Goal: Task Accomplishment & Management: Use online tool/utility

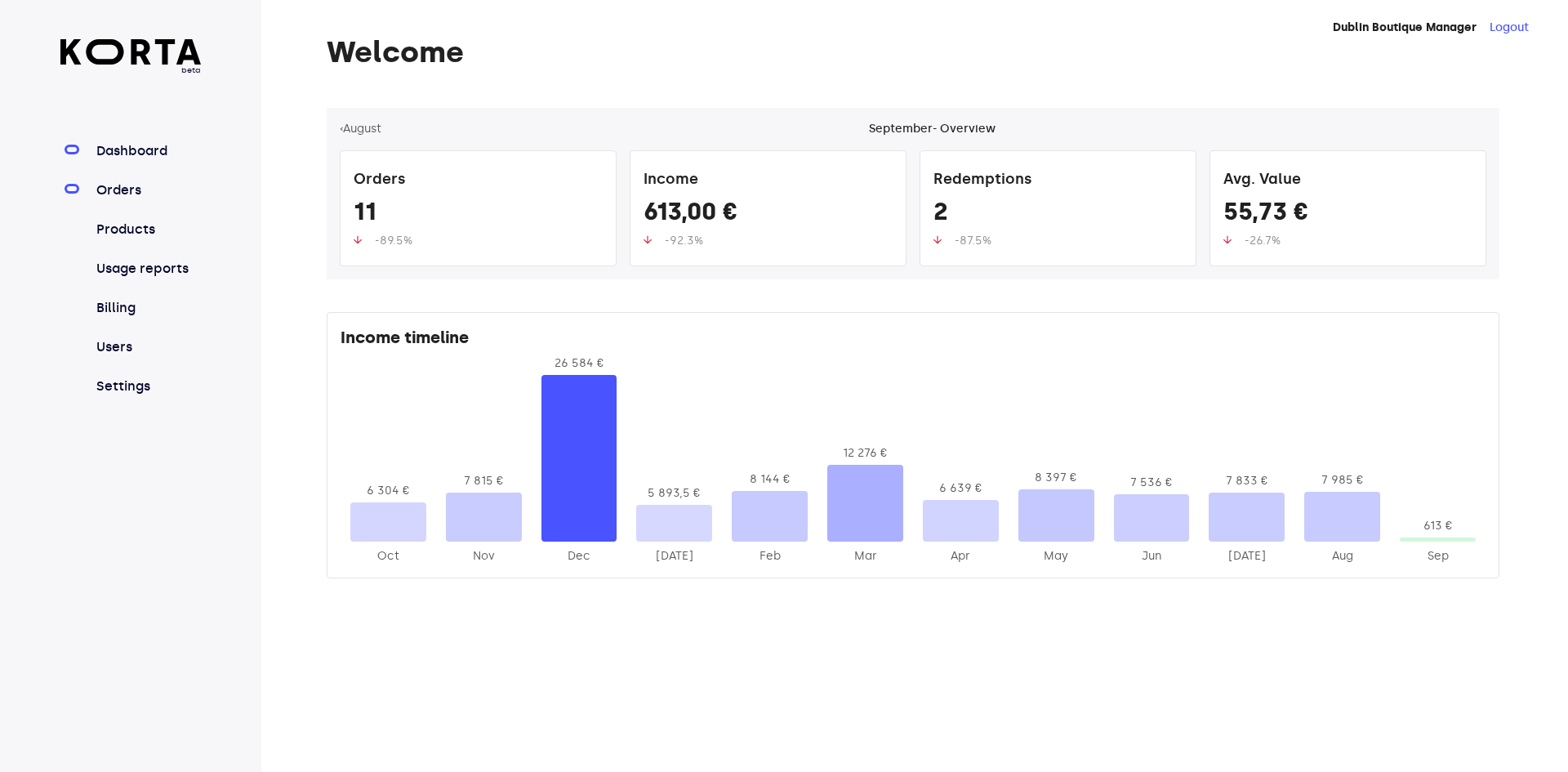
click at [111, 198] on link "Orders" at bounding box center [147, 190] width 108 height 20
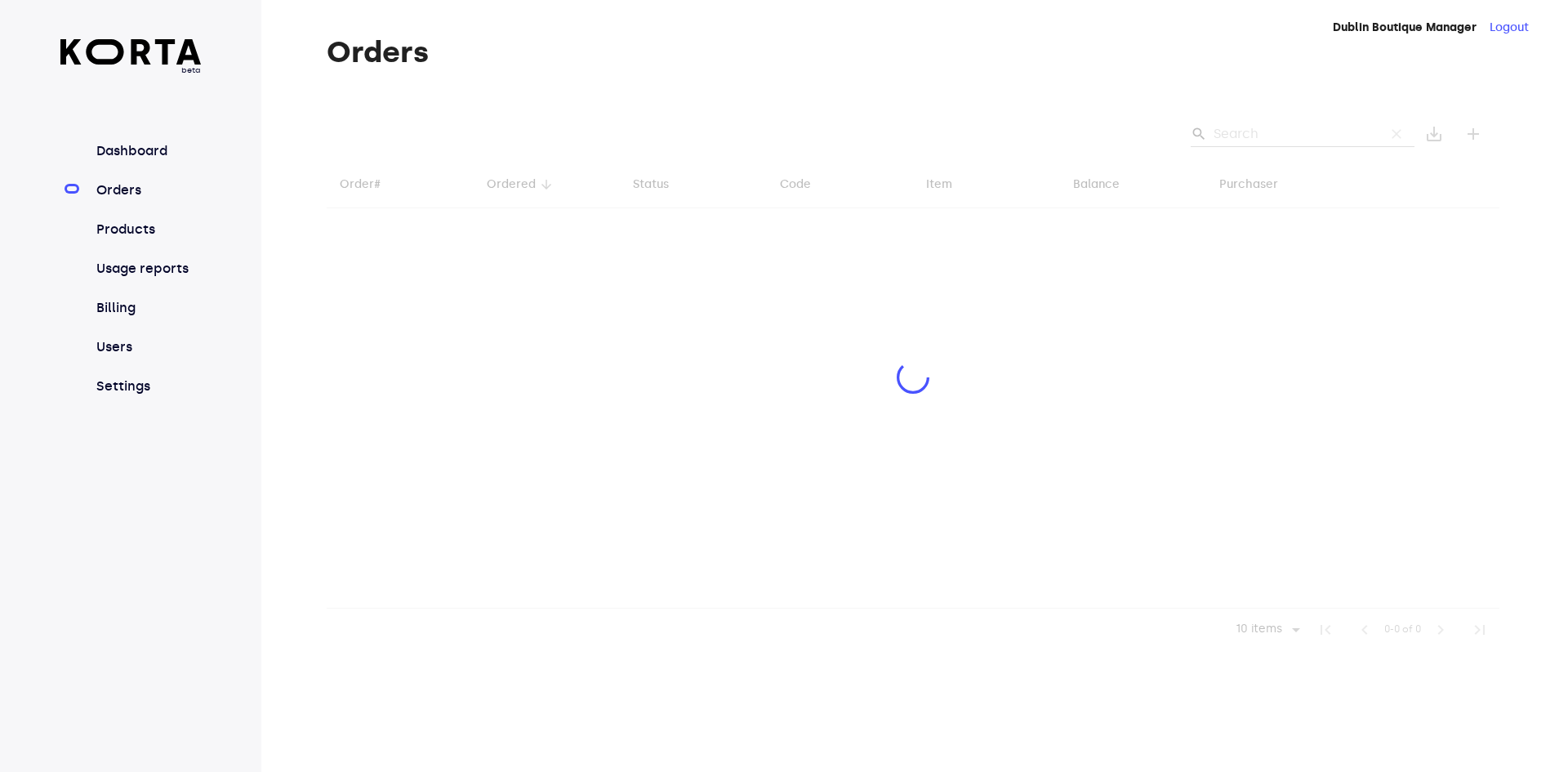
click at [1241, 137] on div at bounding box center [913, 379] width 1173 height 543
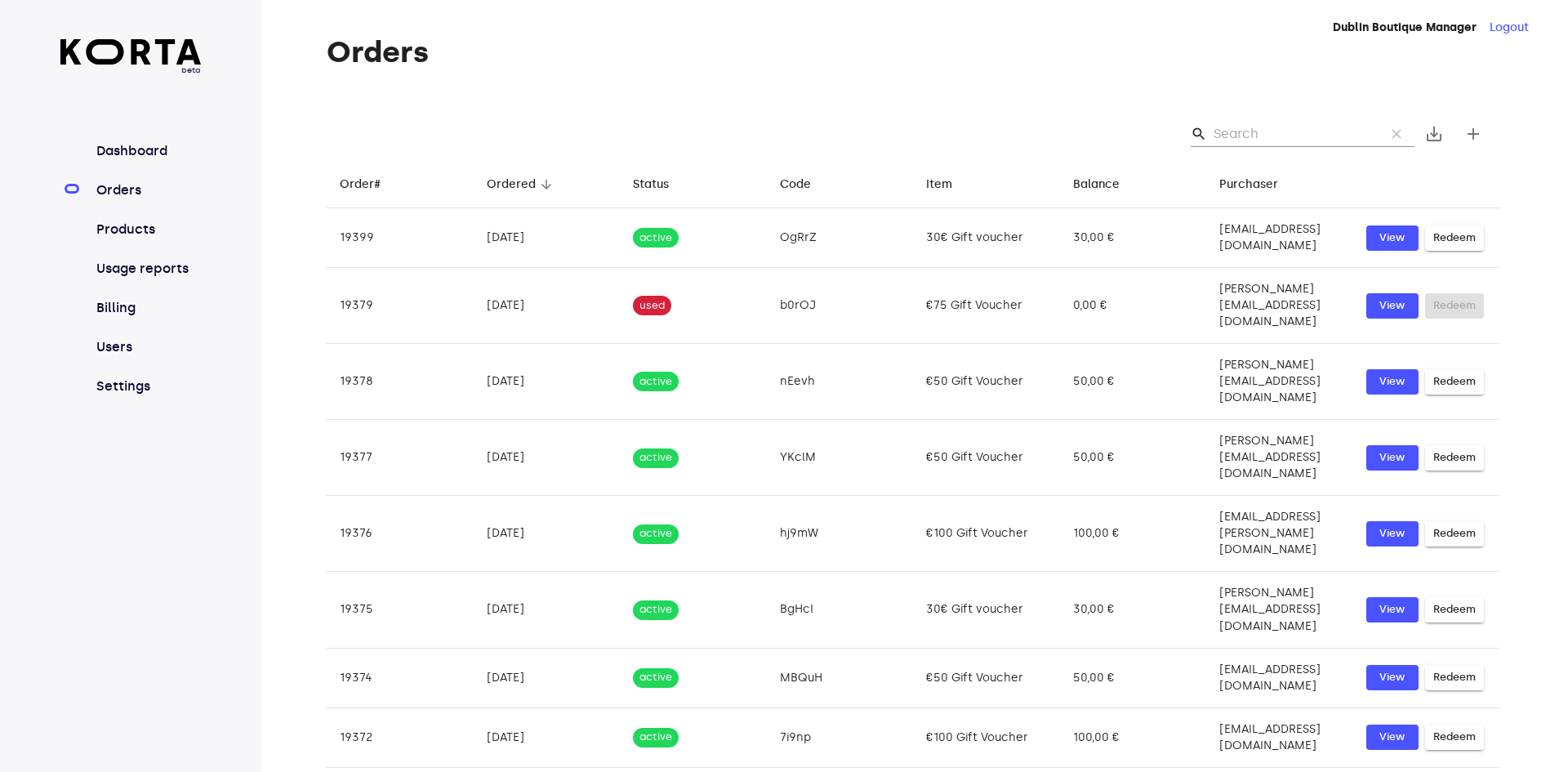
click at [1281, 129] on input "Search" at bounding box center [1293, 134] width 159 height 26
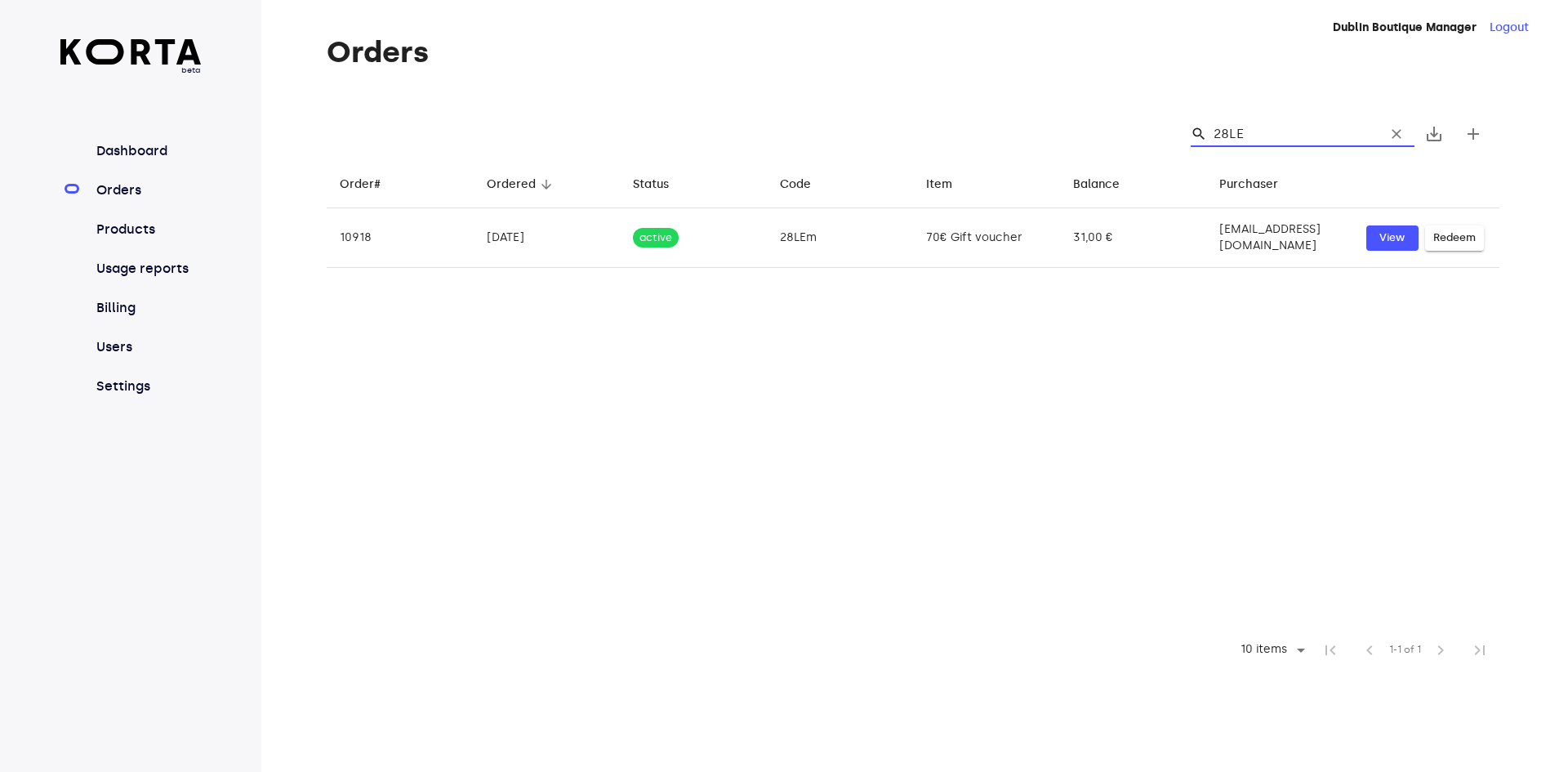
type input "28LEm"
drag, startPoint x: 1270, startPoint y: 136, endPoint x: 1217, endPoint y: 132, distance: 53.2
click at [1217, 132] on input "28LEm" at bounding box center [1293, 134] width 159 height 26
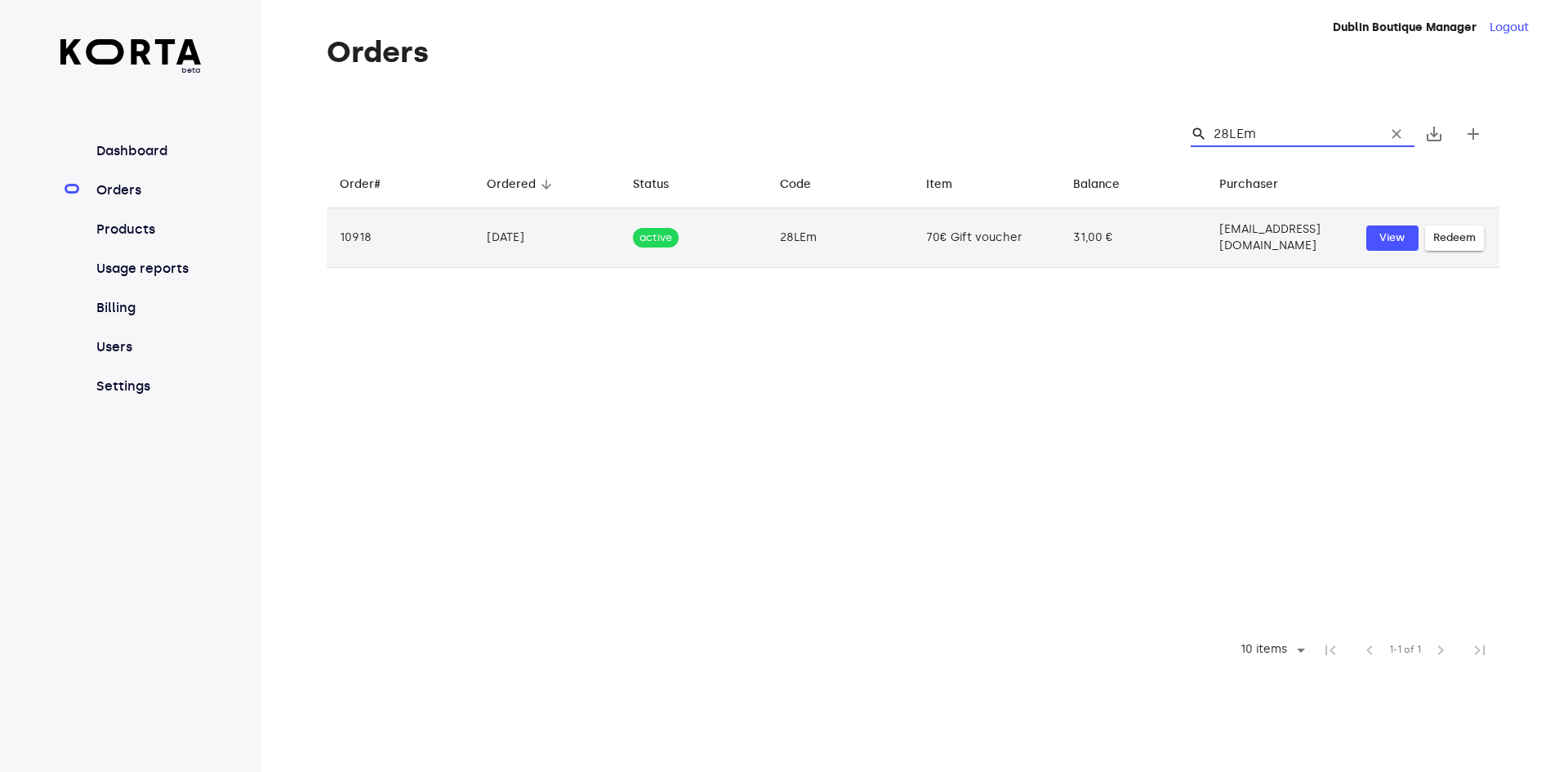
click at [1456, 239] on span "Redeem" at bounding box center [1455, 238] width 43 height 19
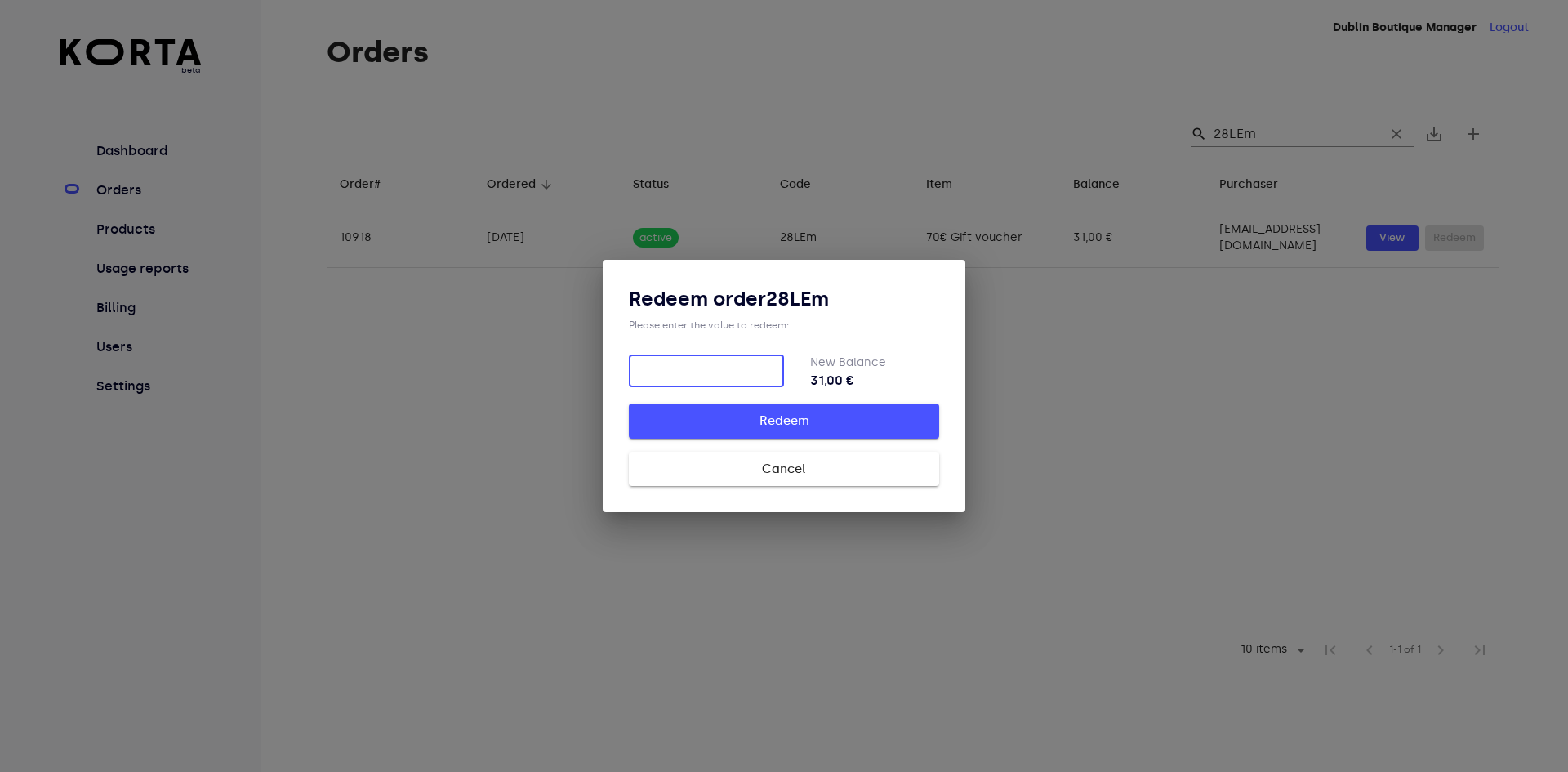
click at [789, 422] on span "Redeem" at bounding box center [784, 420] width 258 height 21
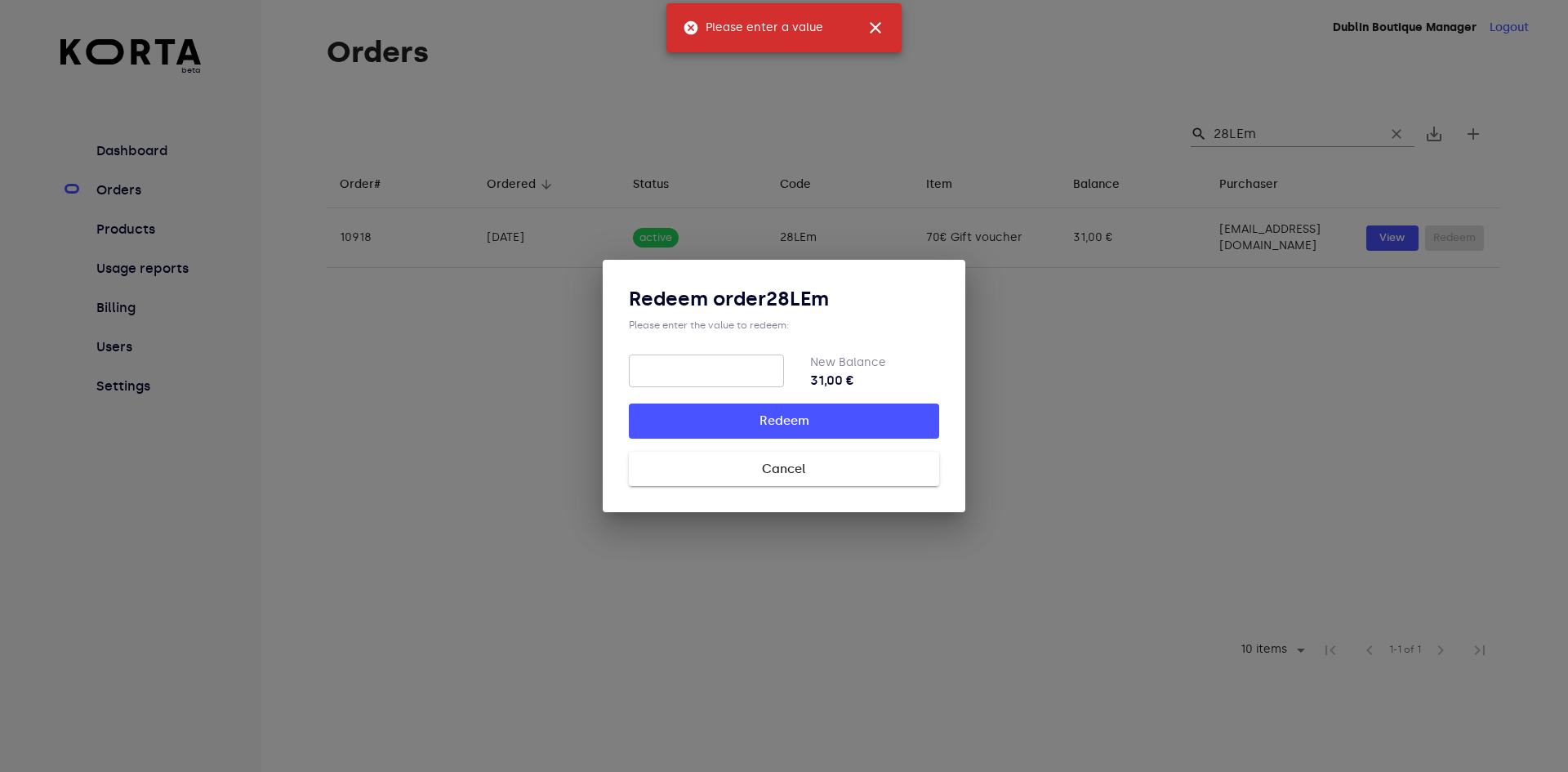
click at [755, 372] on input "number" at bounding box center [706, 371] width 155 height 32
type input "31"
click at [860, 422] on span "Redeem" at bounding box center [784, 420] width 258 height 21
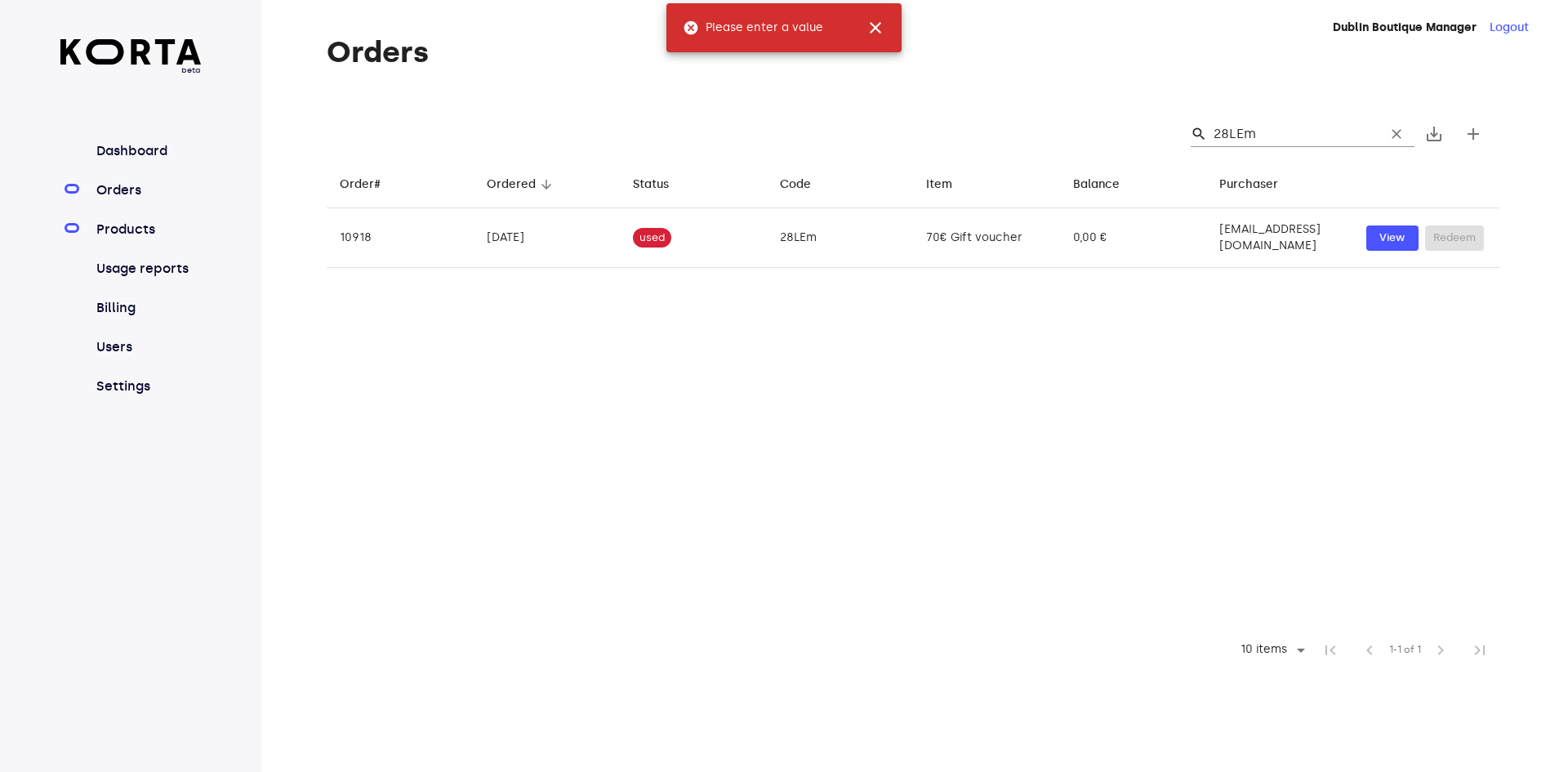
click at [130, 225] on link "Products" at bounding box center [147, 229] width 108 height 20
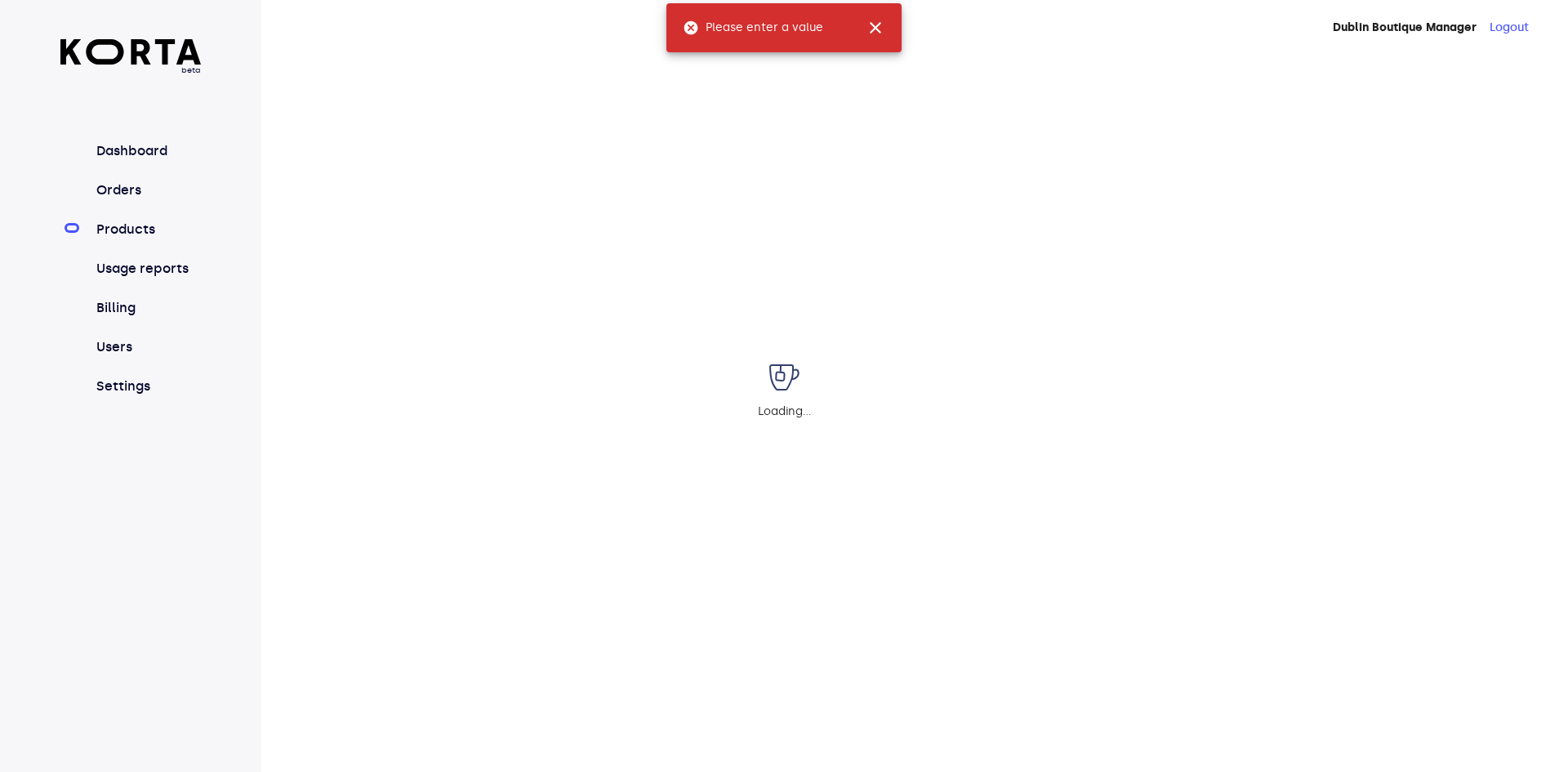
click at [121, 184] on div "Loading..." at bounding box center [784, 386] width 1568 height 772
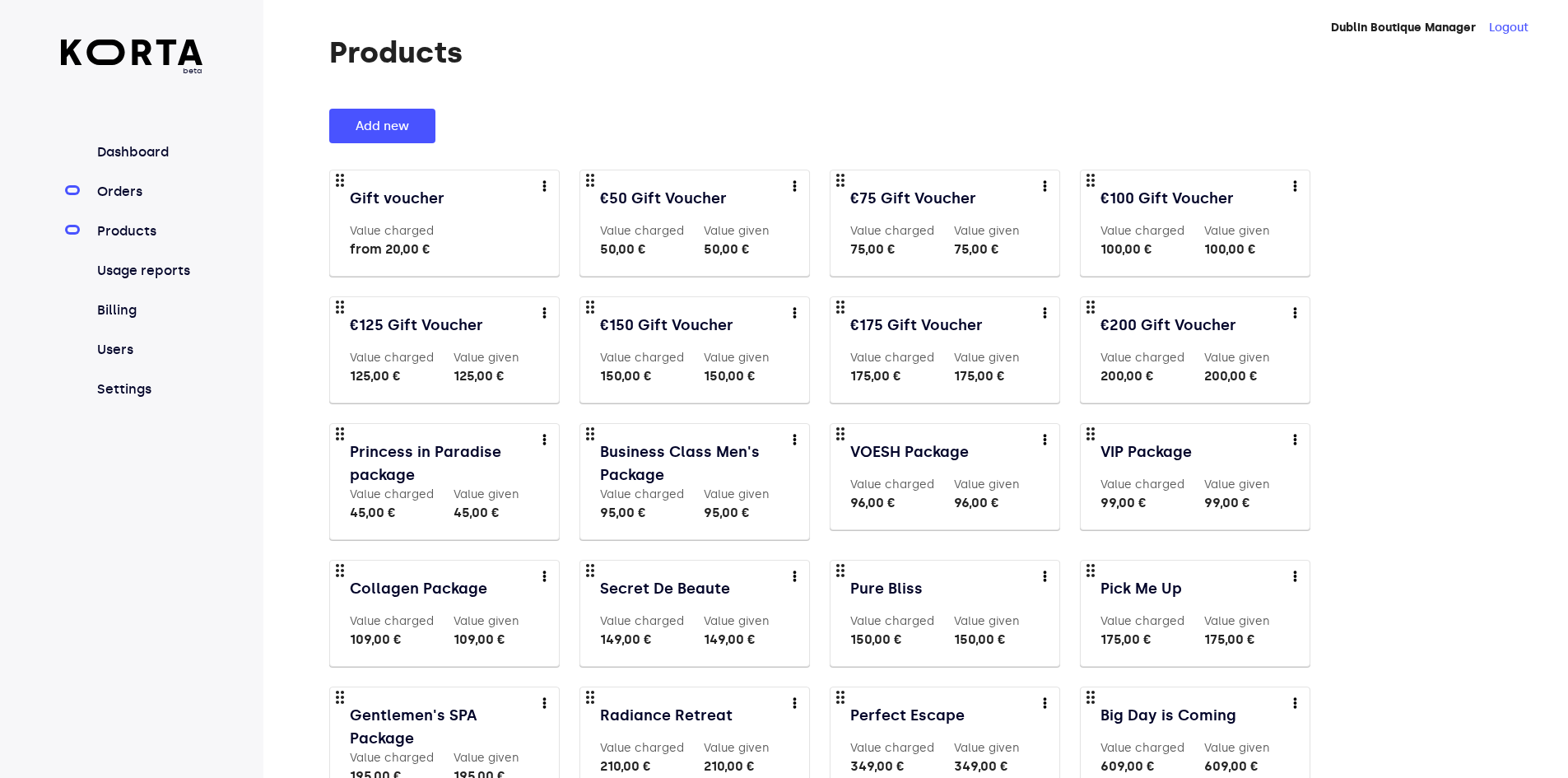
click at [118, 197] on link "Orders" at bounding box center [148, 191] width 109 height 20
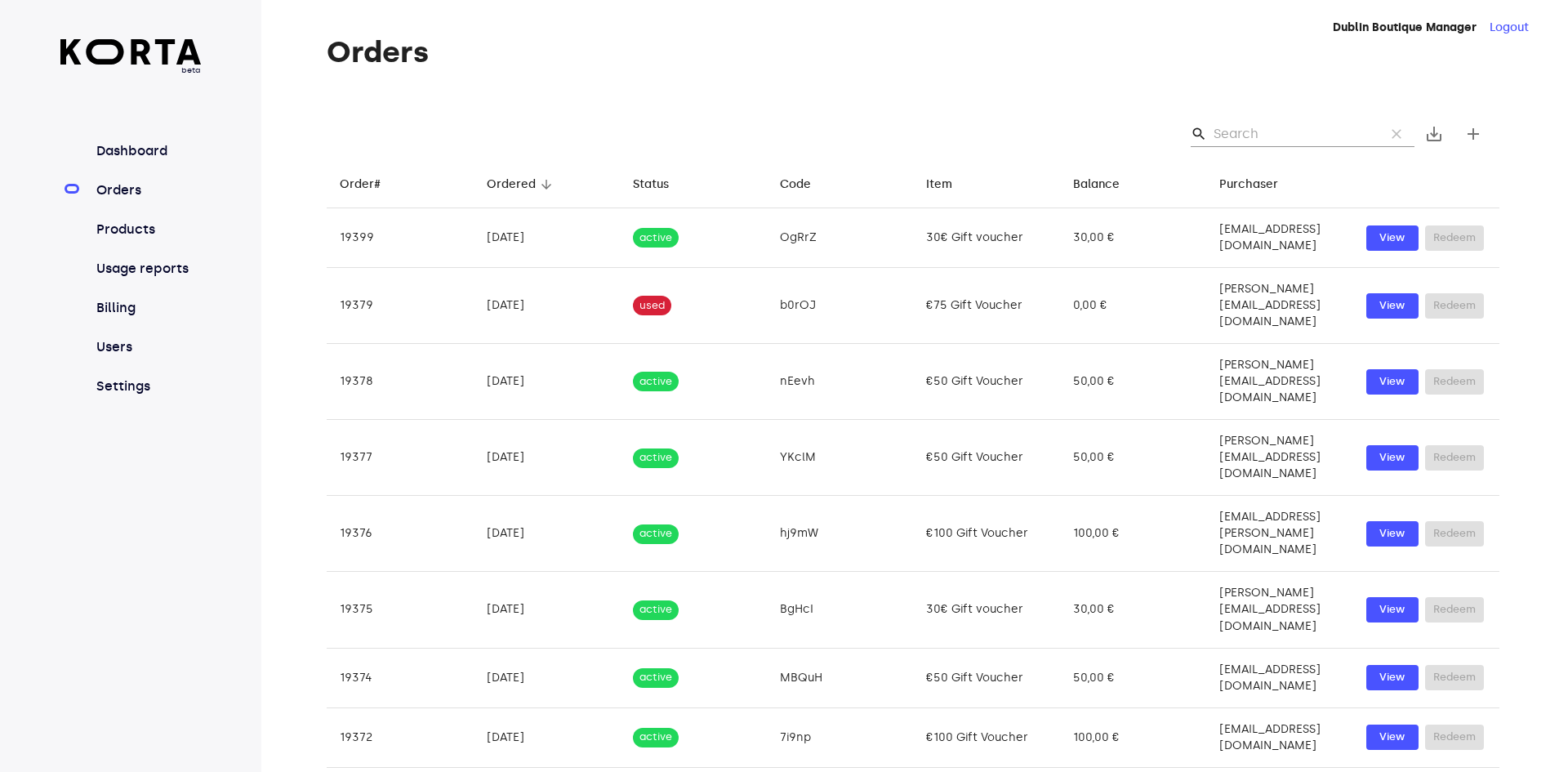
click at [1285, 134] on input "Search" at bounding box center [1293, 134] width 159 height 26
click at [1262, 122] on input "Search" at bounding box center [1293, 134] width 159 height 26
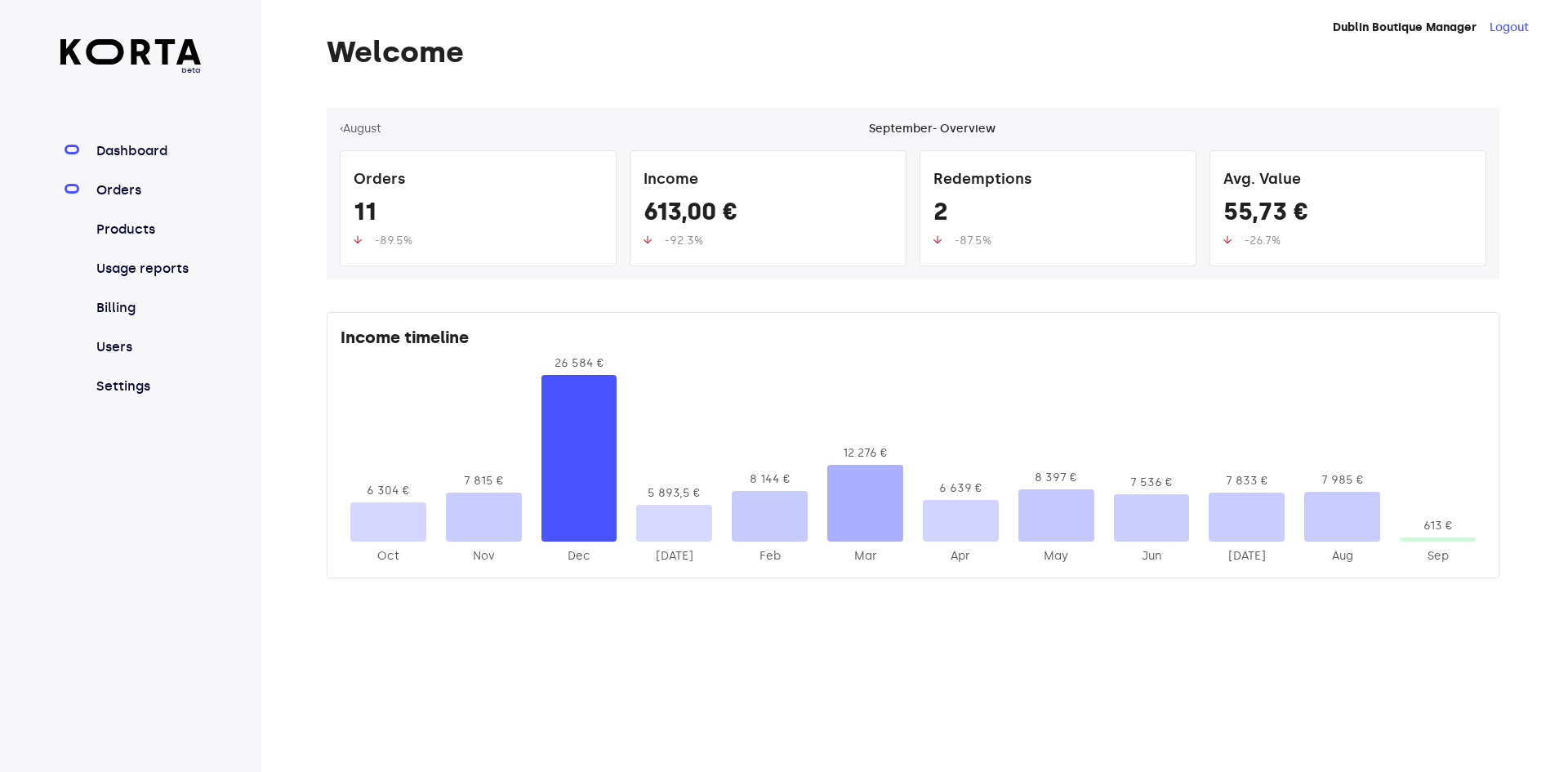
click at [125, 191] on link "Orders" at bounding box center [147, 190] width 108 height 20
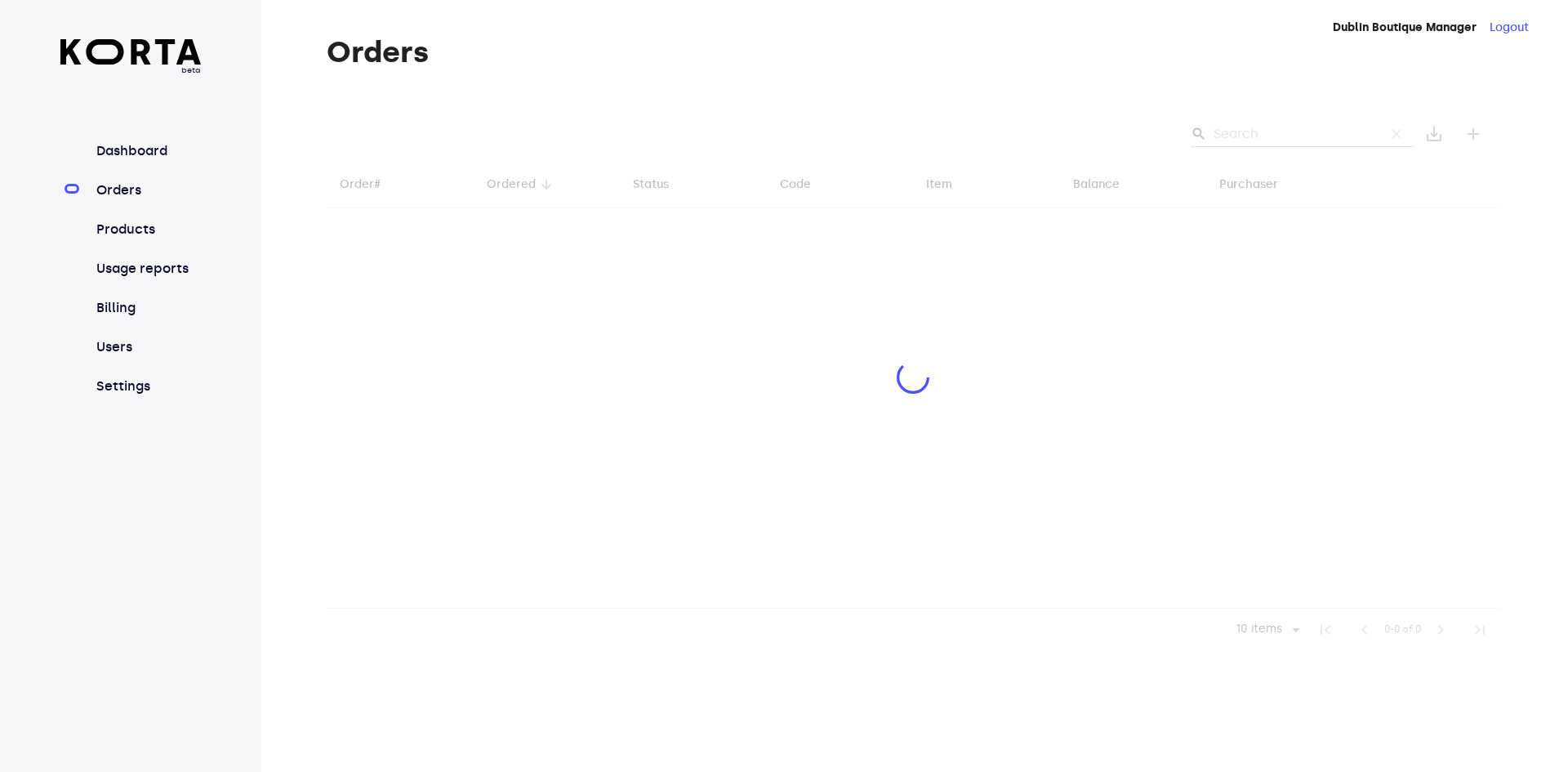
click at [1260, 135] on div at bounding box center [913, 379] width 1173 height 543
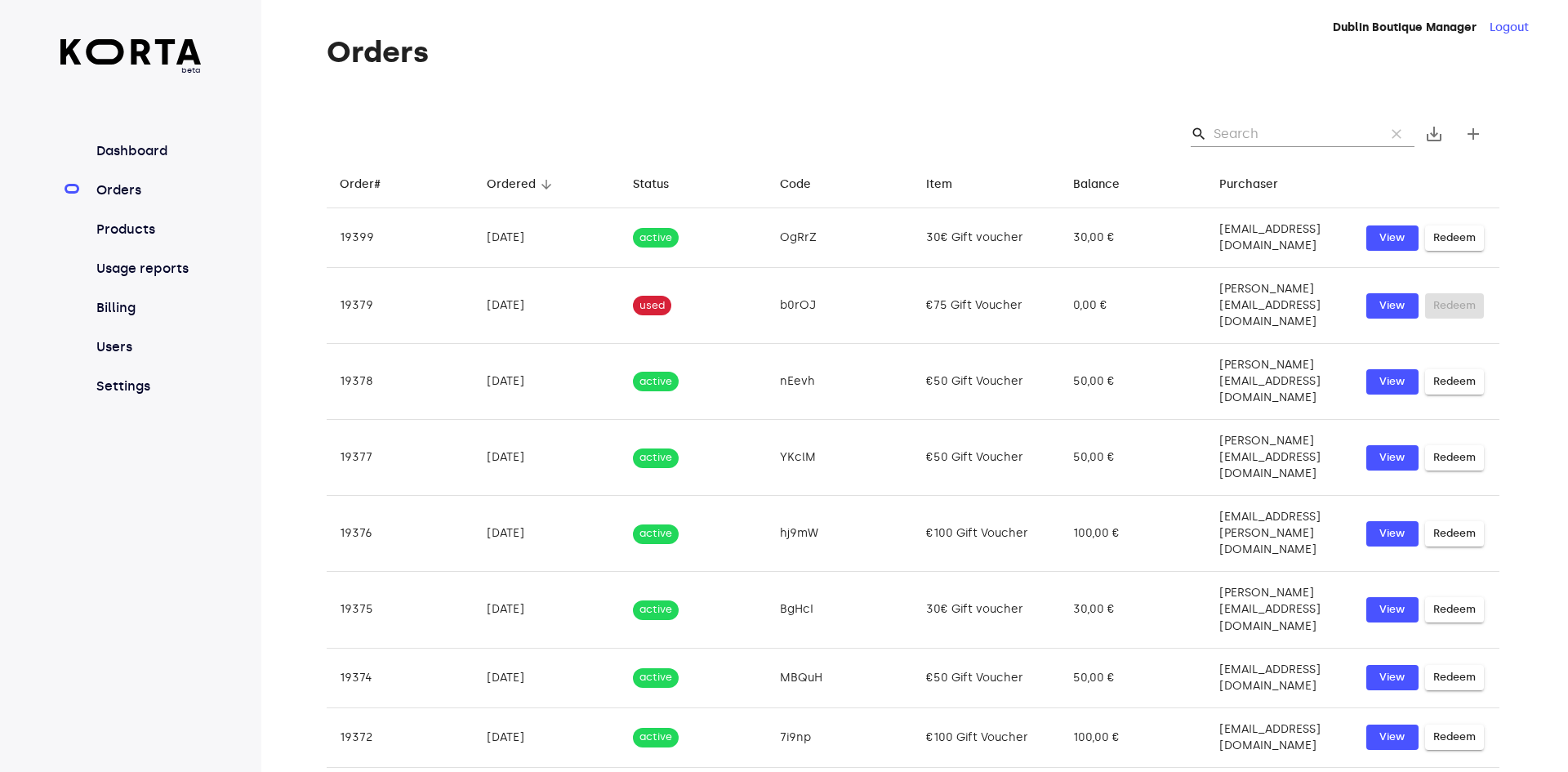
click at [1294, 135] on input "Search" at bounding box center [1293, 134] width 159 height 26
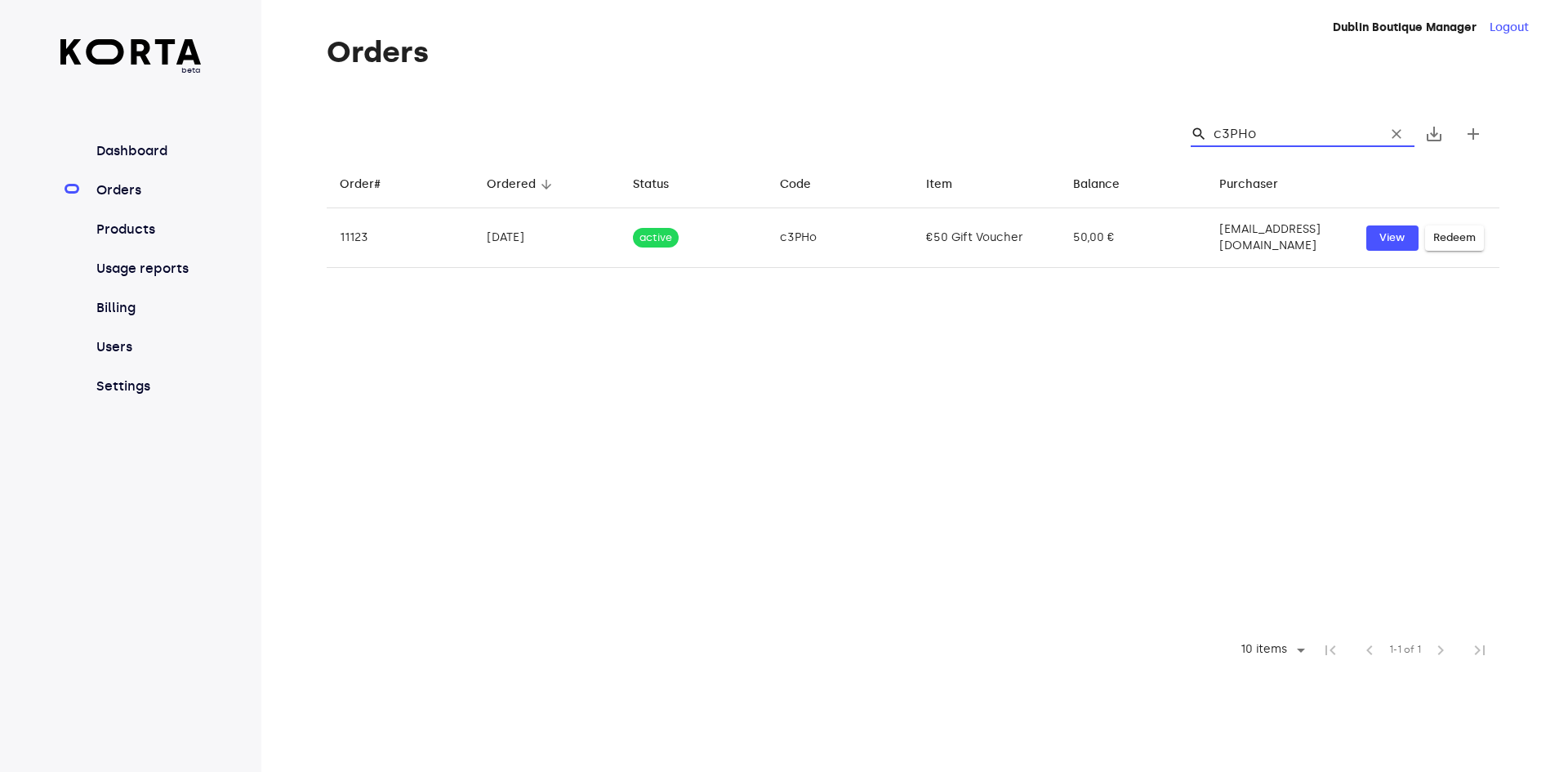
drag, startPoint x: 1266, startPoint y: 136, endPoint x: 1211, endPoint y: 134, distance: 55.0
click at [1211, 134] on div "search c3PHo clear" at bounding box center [1302, 134] width 224 height 26
type input "C"
type input "c3PHo"
drag, startPoint x: 1265, startPoint y: 131, endPoint x: 1214, endPoint y: 130, distance: 51.0
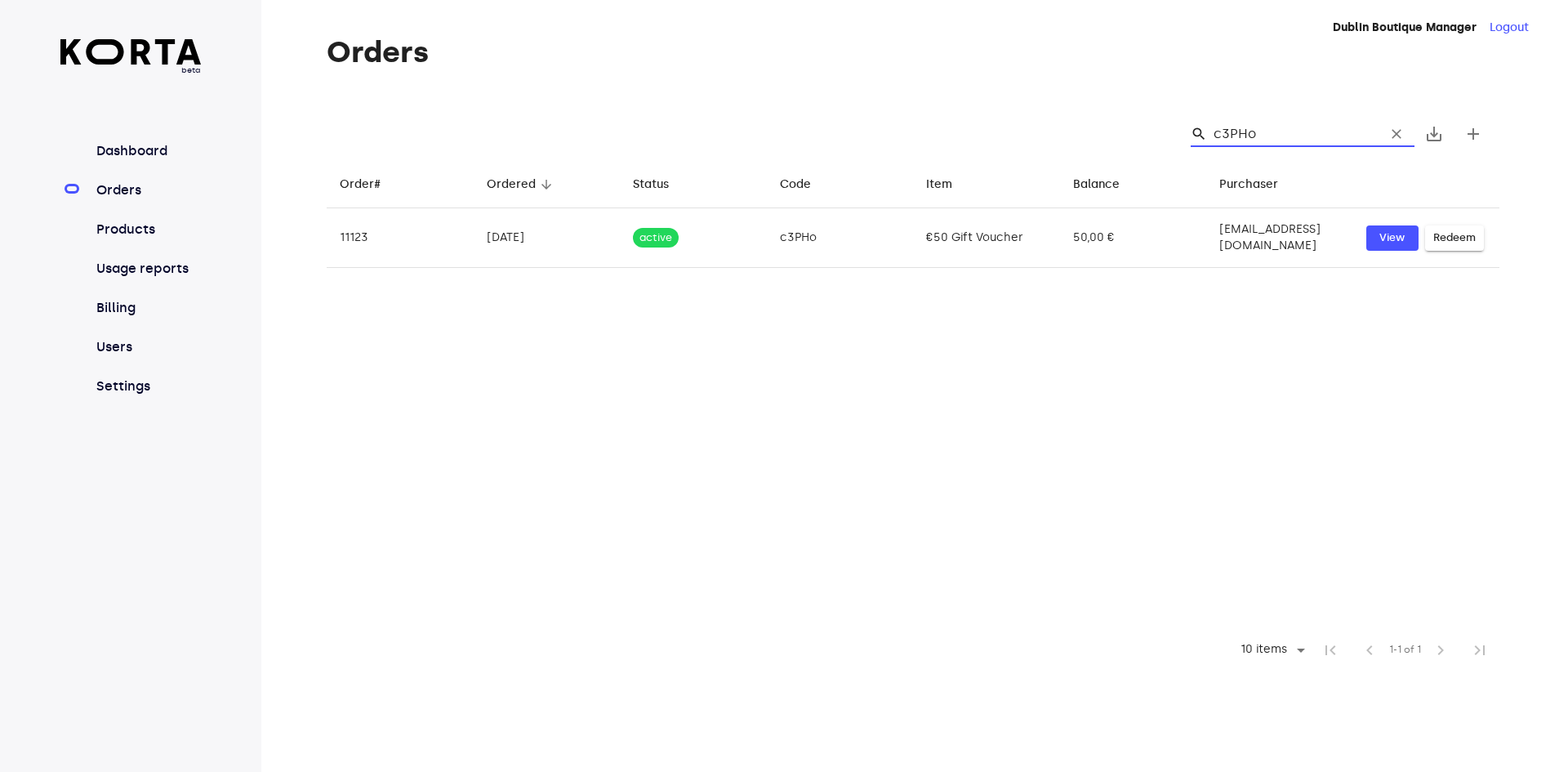
click at [1214, 130] on div "search c3PHo clear" at bounding box center [1302, 134] width 224 height 26
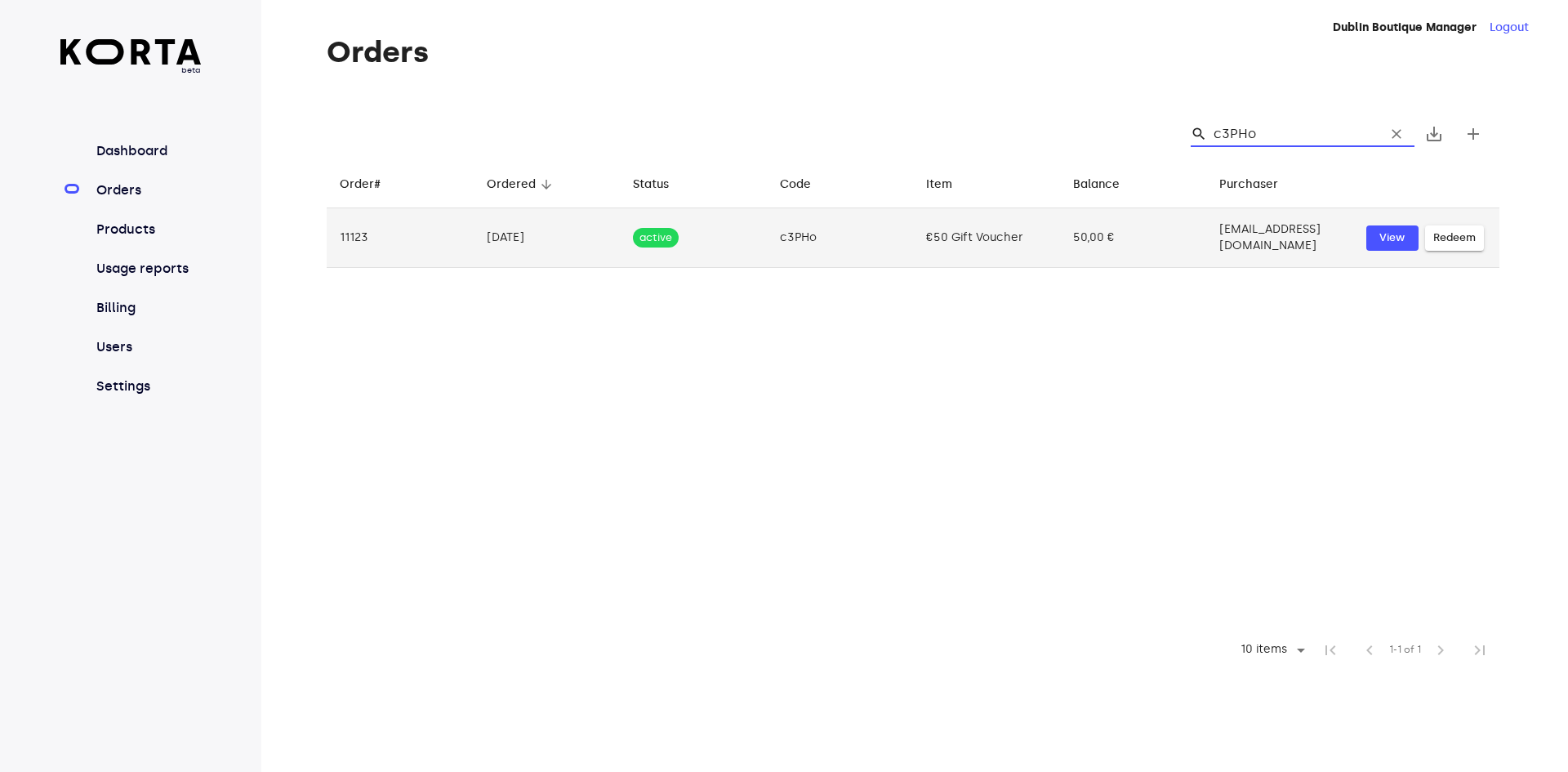
click at [1458, 235] on span "Redeem" at bounding box center [1455, 238] width 43 height 19
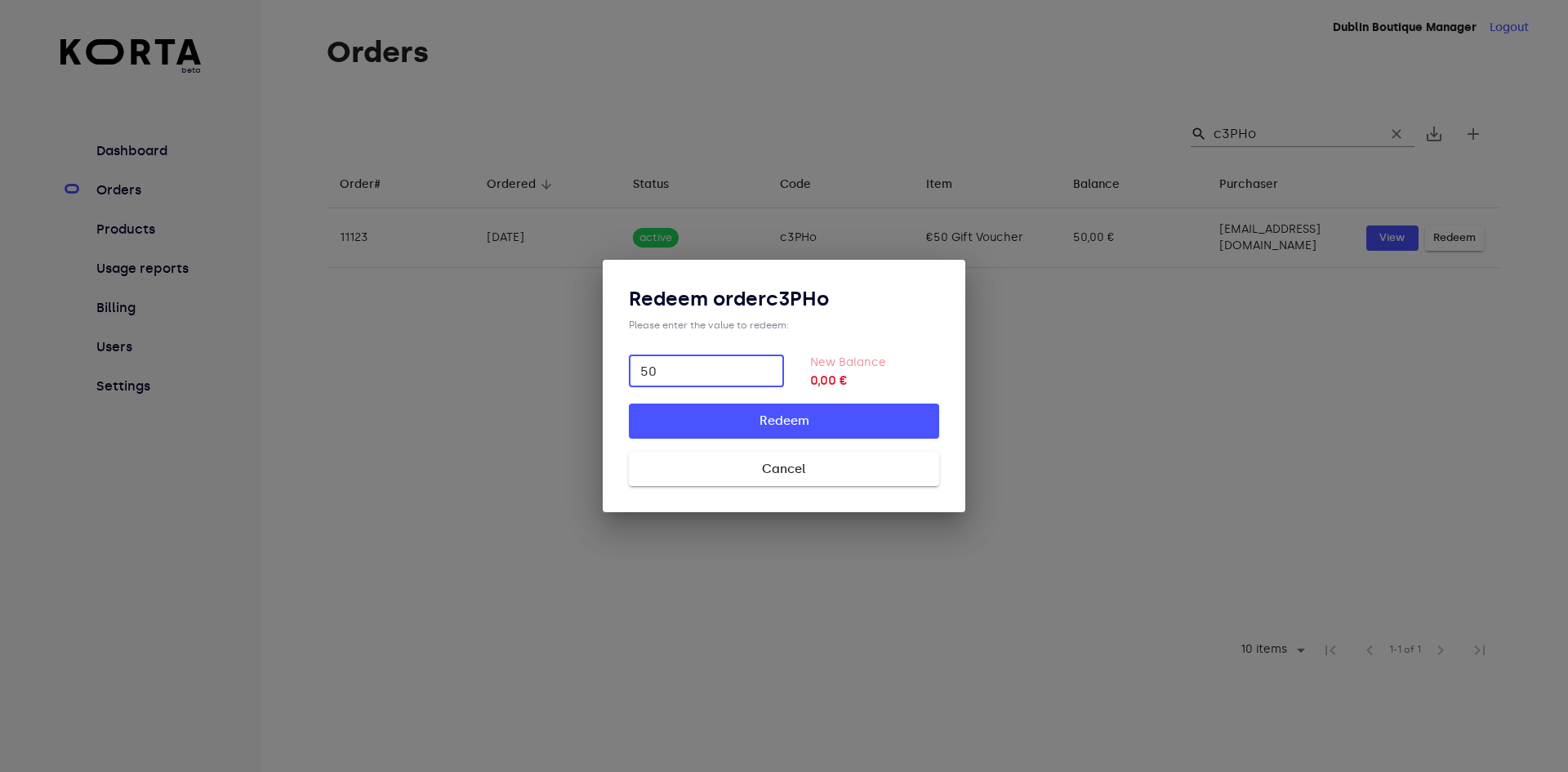
type input "50"
click at [882, 418] on span "Redeem" at bounding box center [784, 420] width 258 height 21
